Goal: Information Seeking & Learning: Check status

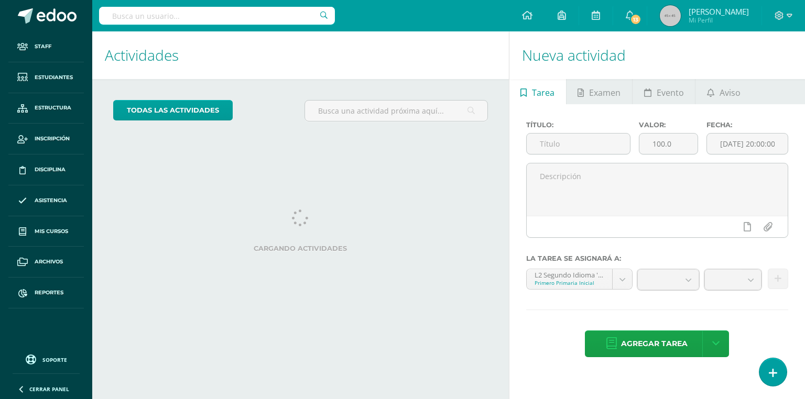
click at [200, 16] on input "text" at bounding box center [217, 16] width 236 height 18
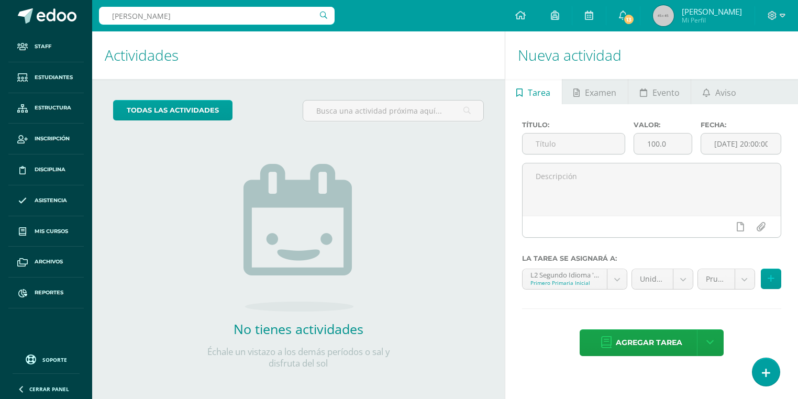
type input "santiago salo"
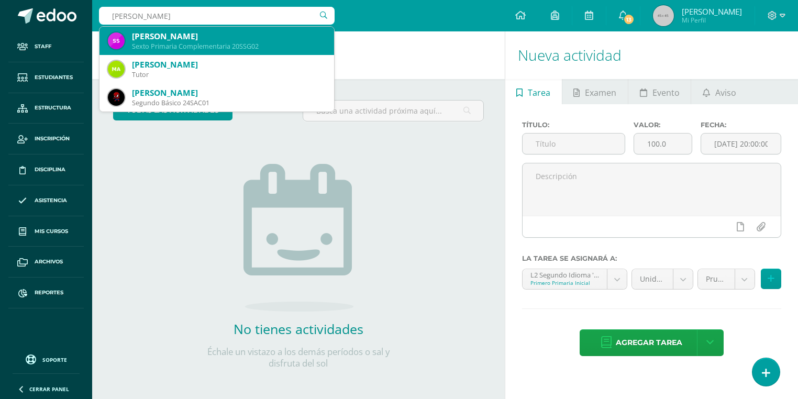
click at [226, 47] on div "Sexto Primaria Complementaria 20SSG02" at bounding box center [229, 46] width 194 height 9
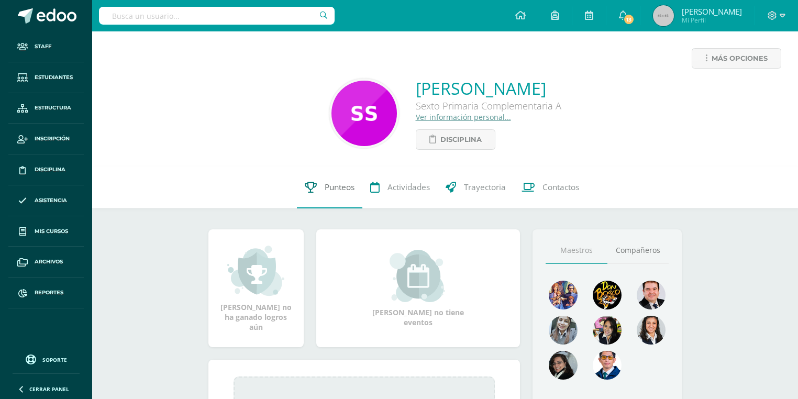
click at [333, 184] on span "Punteos" at bounding box center [340, 187] width 30 height 11
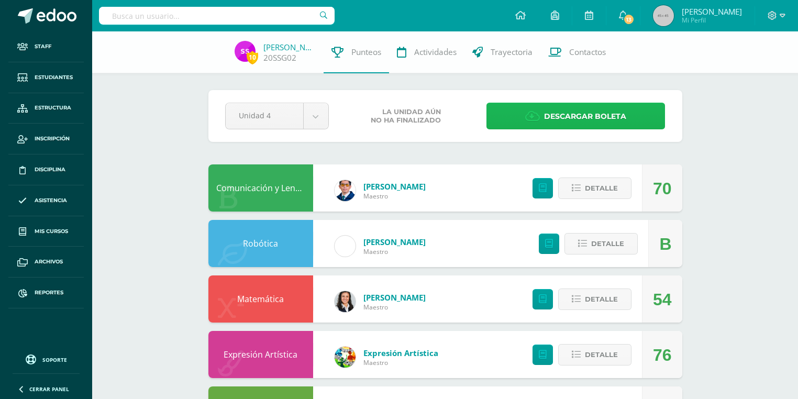
click at [576, 117] on span "Descargar boleta" at bounding box center [585, 117] width 82 height 26
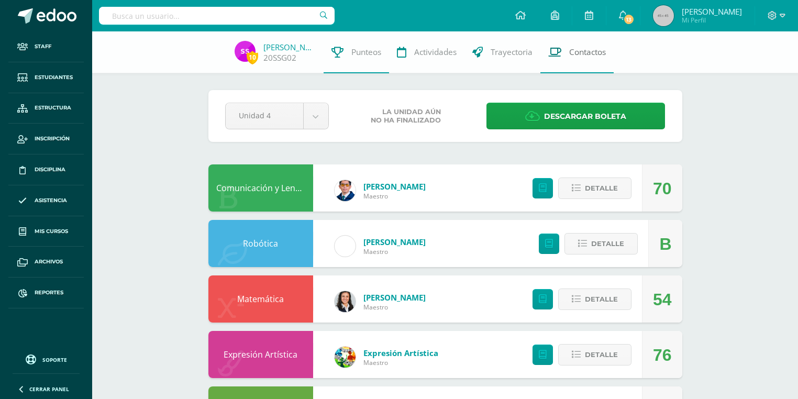
click at [603, 54] on span "Contactos" at bounding box center [587, 52] width 37 height 11
